Goal: Task Accomplishment & Management: Manage account settings

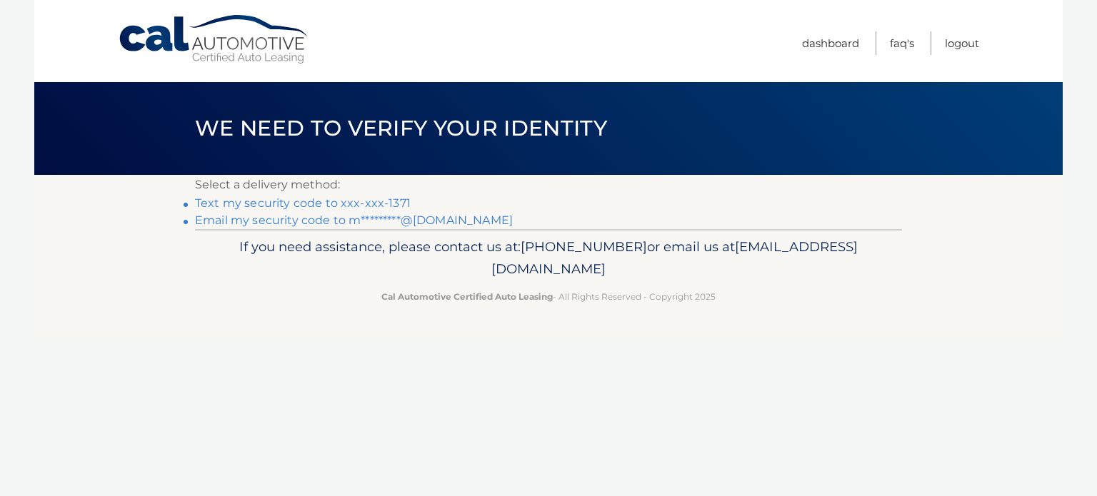
click at [394, 206] on link "Text my security code to xxx-xxx-1371" at bounding box center [303, 203] width 216 height 14
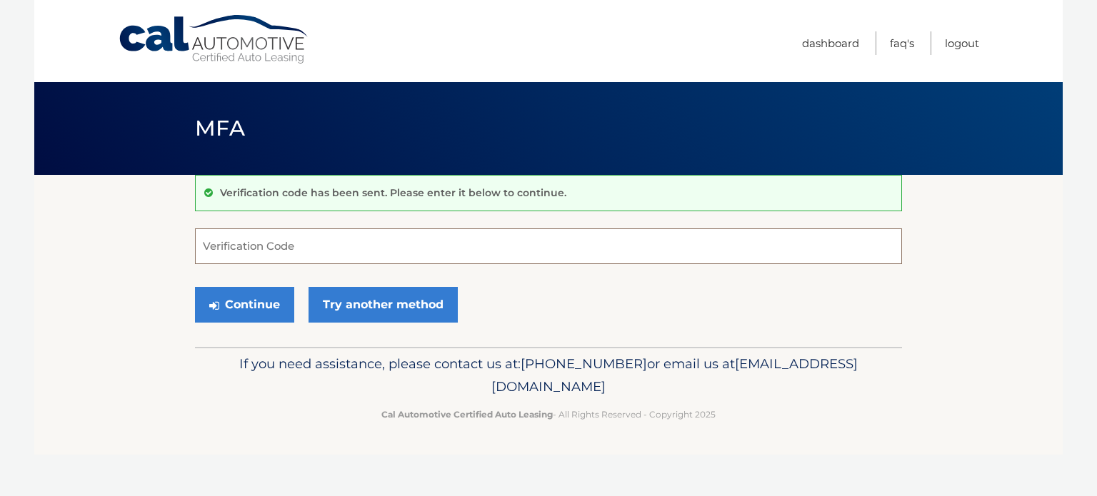
click at [339, 243] on input "Verification Code" at bounding box center [548, 247] width 707 height 36
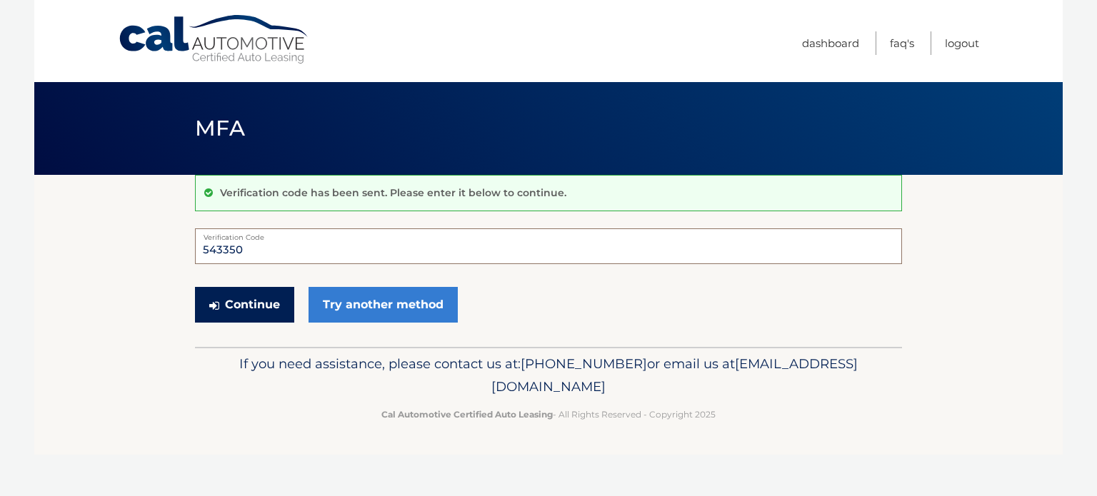
type input "543350"
click at [237, 313] on button "Continue" at bounding box center [244, 305] width 99 height 36
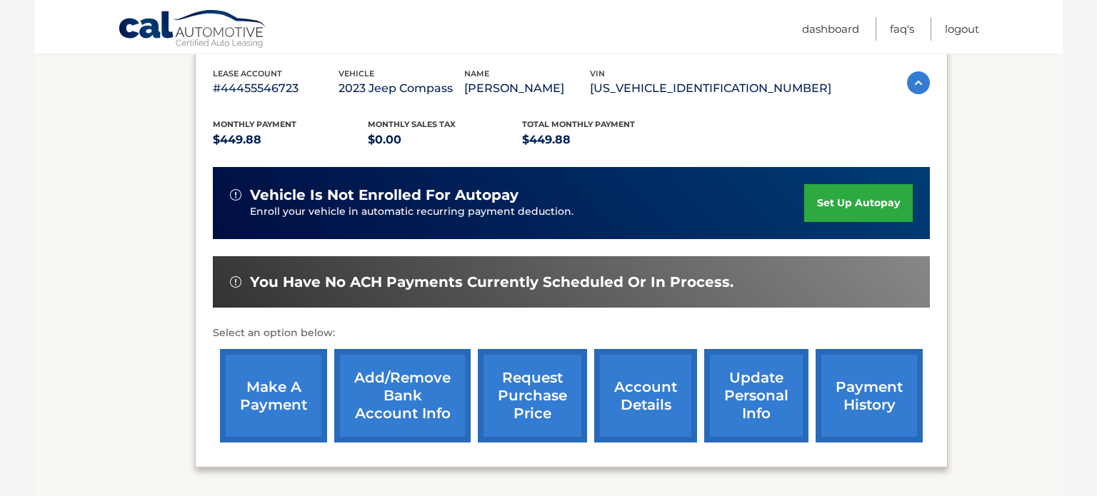
scroll to position [343, 0]
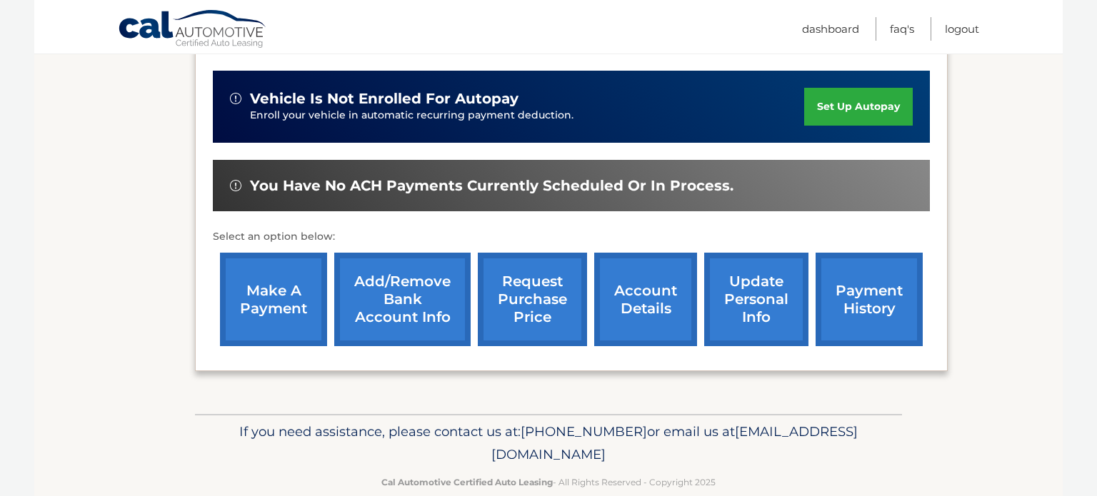
click at [261, 288] on link "make a payment" at bounding box center [273, 300] width 107 height 94
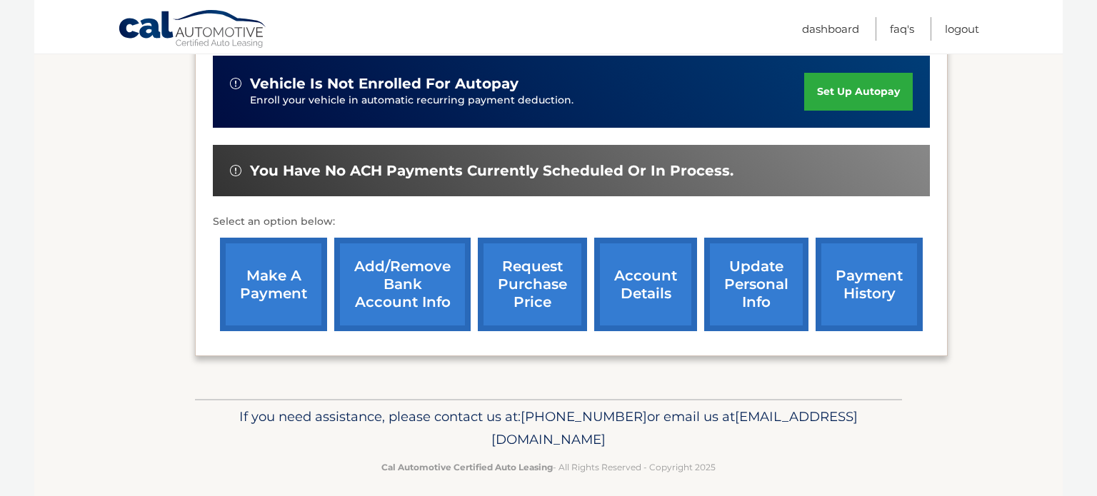
scroll to position [356, 0]
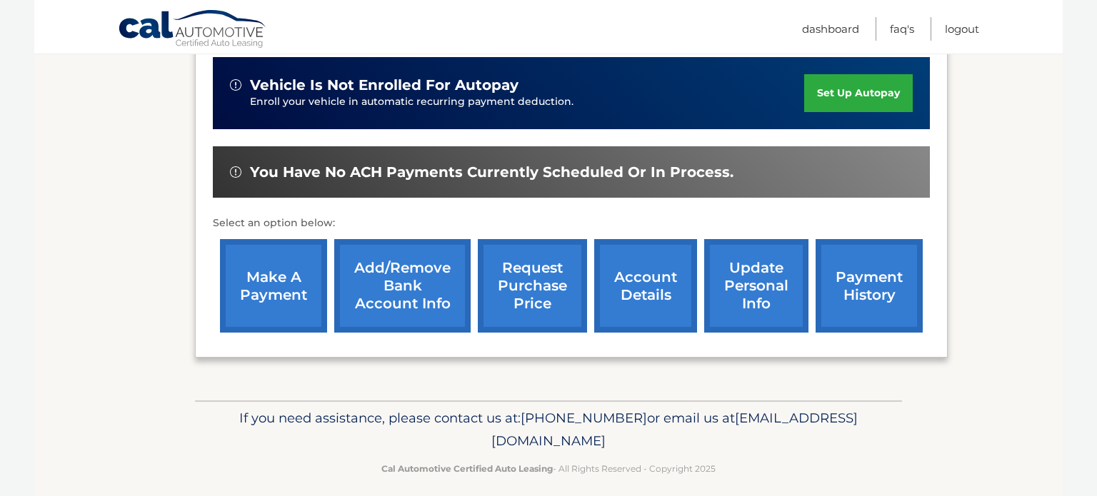
click at [651, 294] on link "account details" at bounding box center [645, 286] width 103 height 94
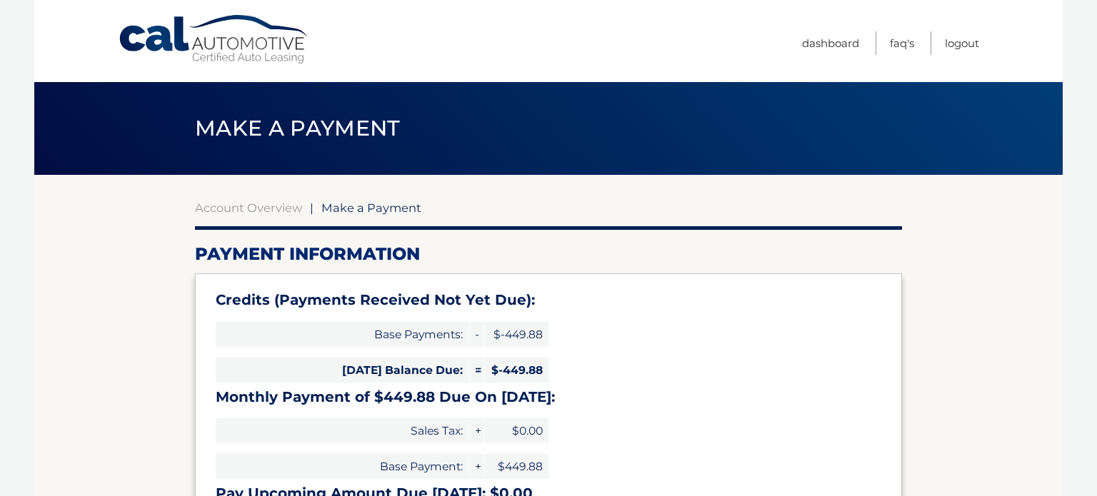
select select "NmIwZWUxNmYtYjBjZi00YTExLWFlZmEtNjYxODdjNWE5MDY2"
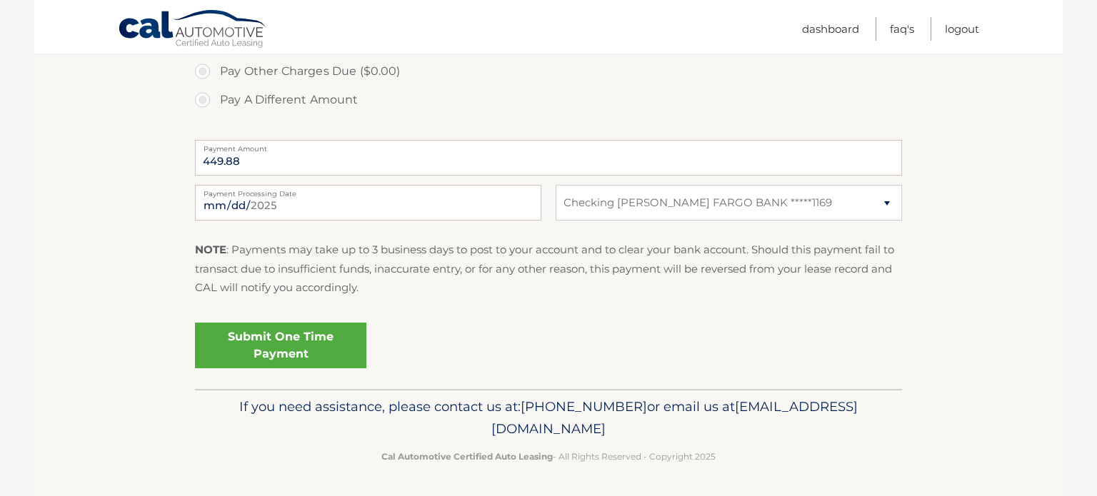
scroll to position [555, 0]
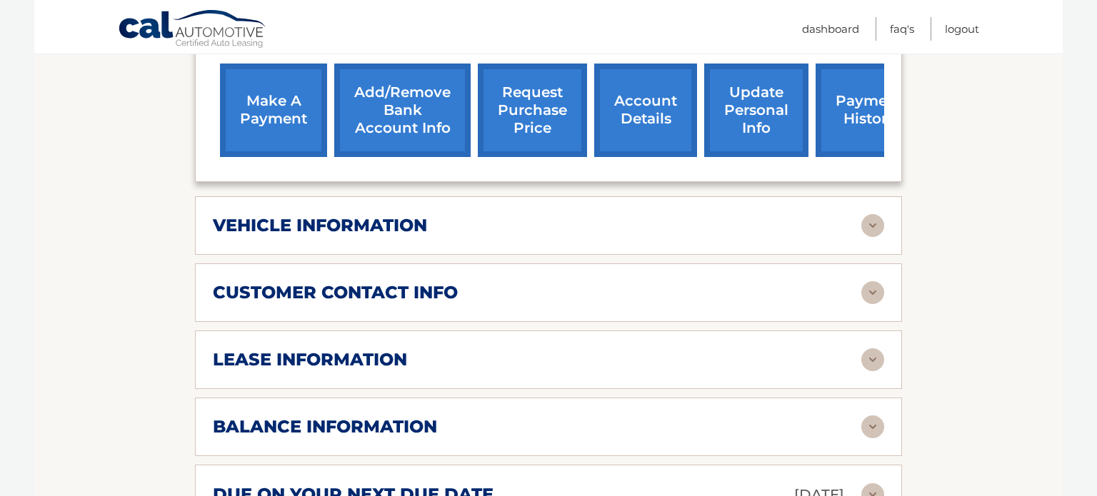
scroll to position [657, 0]
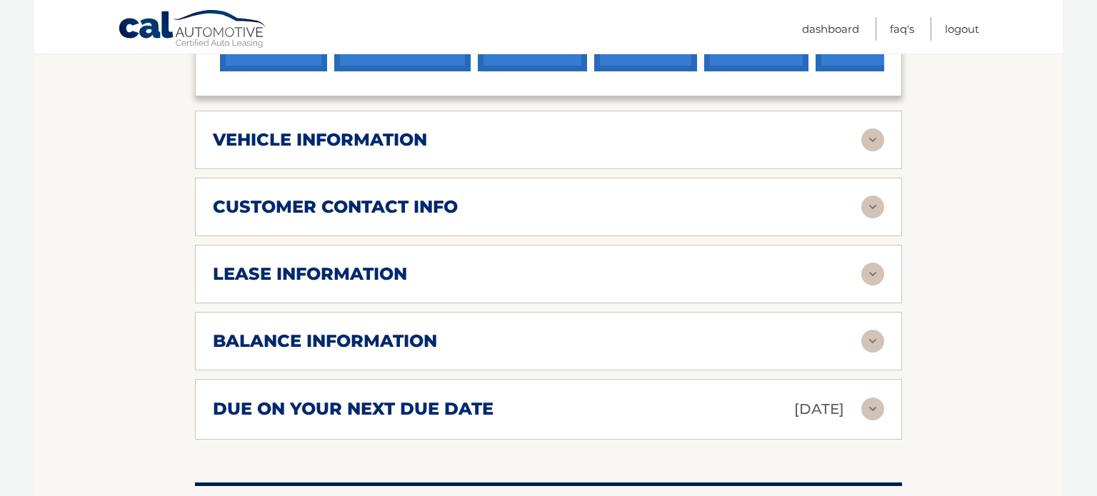
click at [627, 331] on div "balance information" at bounding box center [537, 341] width 649 height 21
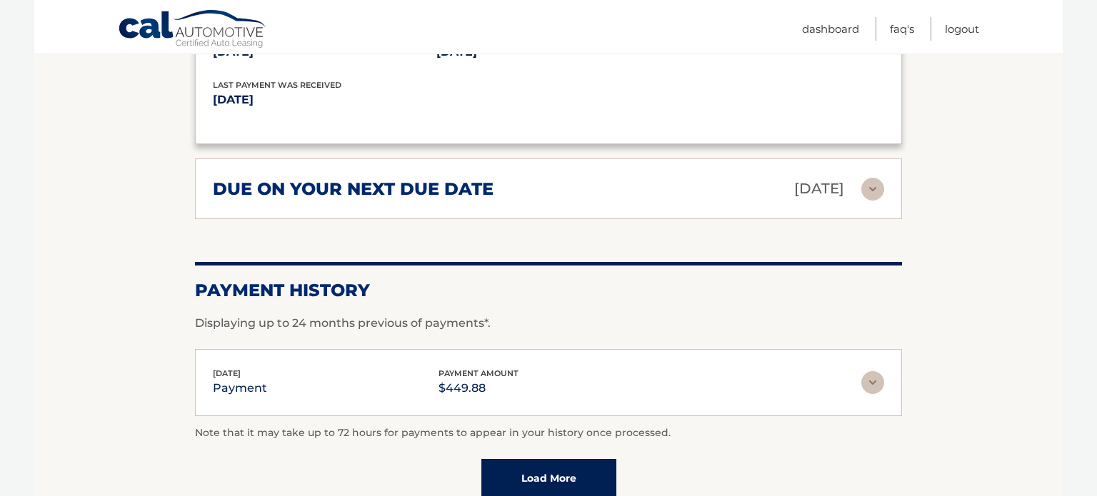
scroll to position [1057, 0]
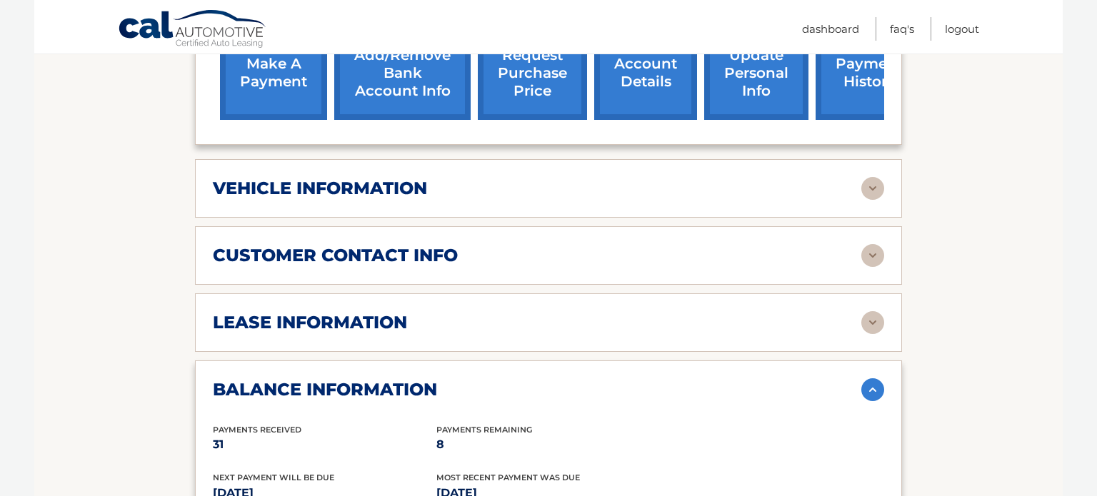
click at [626, 361] on div "balance information Payments Received 31 Payments Remaining 8 Next Payment will…" at bounding box center [548, 474] width 707 height 226
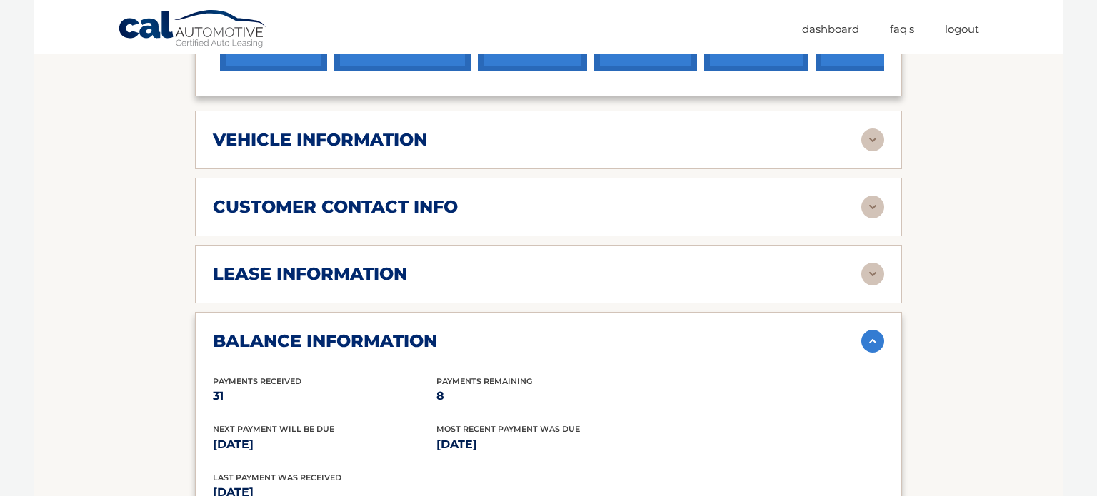
click at [557, 196] on div "customer contact info" at bounding box center [537, 206] width 649 height 21
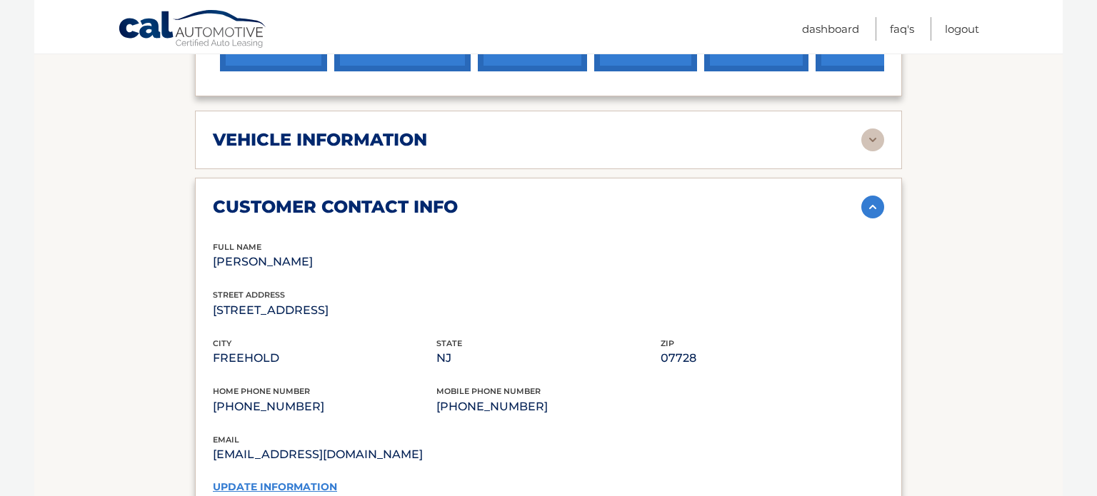
click at [557, 196] on div "customer contact info" at bounding box center [537, 206] width 649 height 21
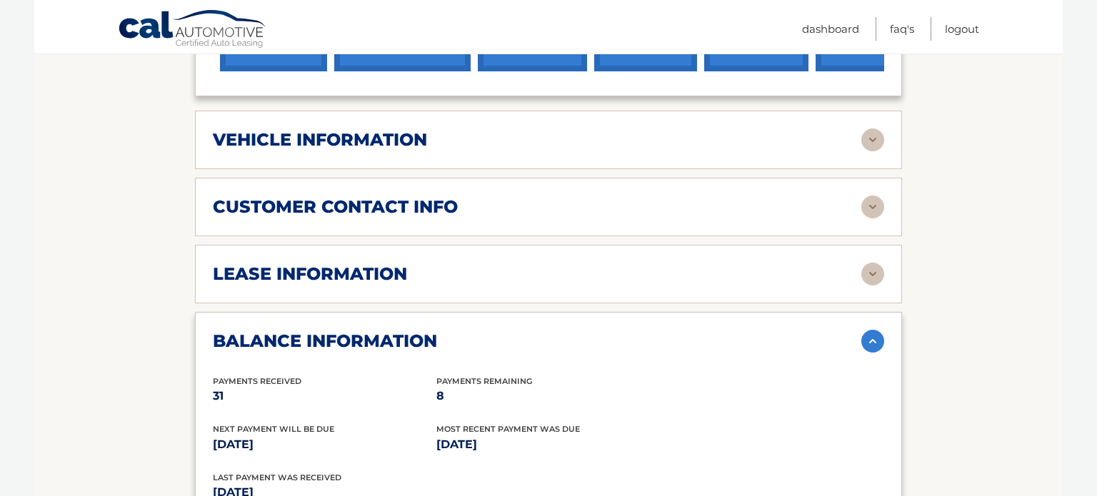
click at [501, 264] on div "lease information" at bounding box center [537, 274] width 649 height 21
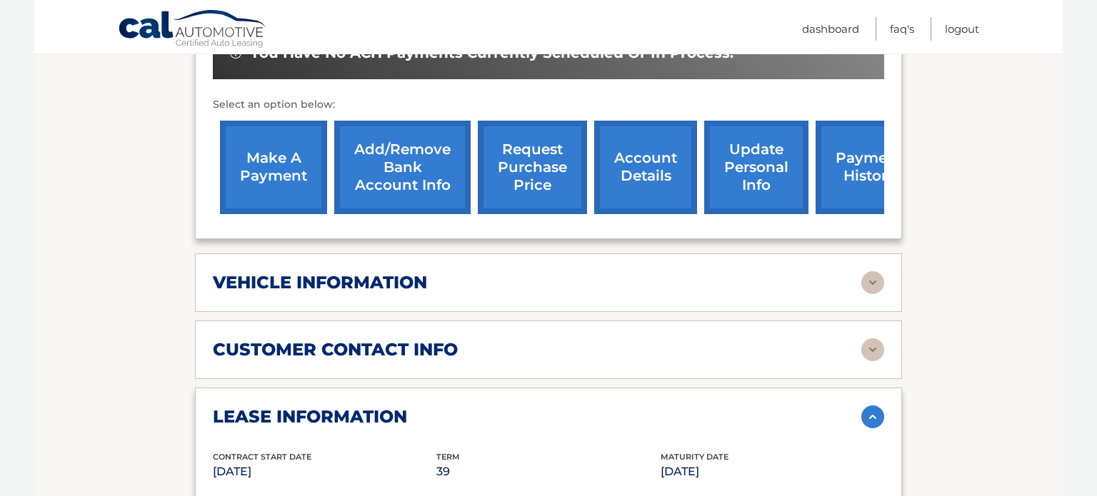
scroll to position [514, 0]
click at [529, 134] on link "request purchase price" at bounding box center [532, 168] width 109 height 94
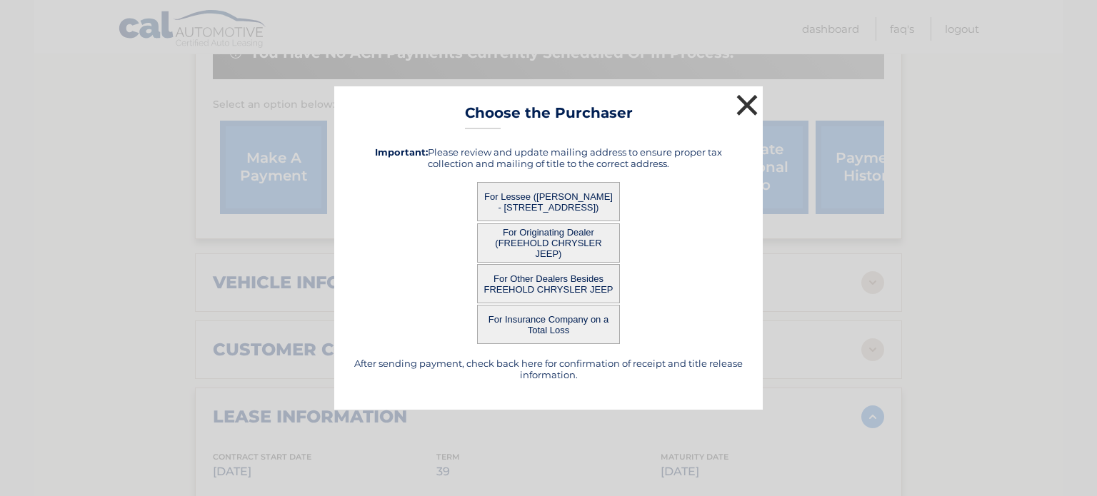
click at [754, 109] on button "×" at bounding box center [747, 105] width 29 height 29
